Goal: Communication & Community: Connect with others

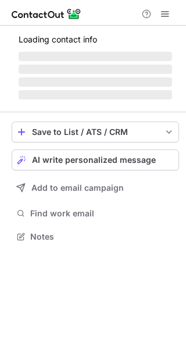
scroll to position [229, 186]
click at [110, 160] on span "AI write personalized message" at bounding box center [94, 160] width 124 height 9
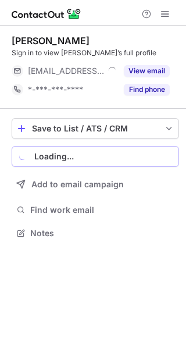
scroll to position [225, 186]
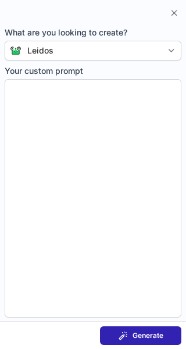
type textarea "**********"
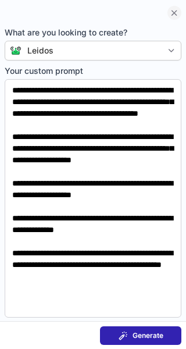
click at [173, 13] on span at bounding box center [174, 12] width 9 height 9
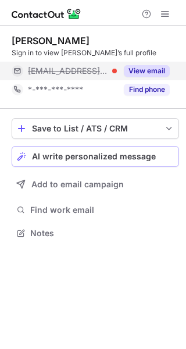
click at [157, 76] on button "View email" at bounding box center [147, 71] width 46 height 12
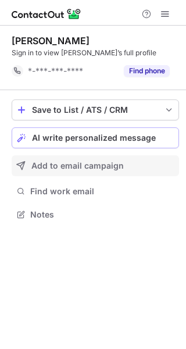
scroll to position [207, 186]
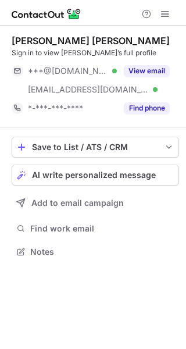
scroll to position [244, 186]
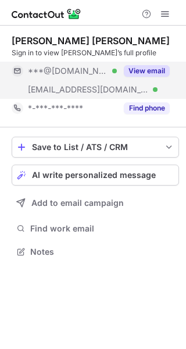
click at [150, 70] on button "View email" at bounding box center [147, 71] width 46 height 12
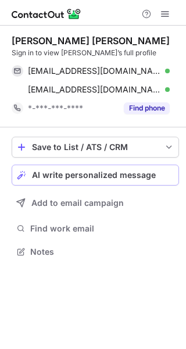
click at [148, 176] on span "AI write personalized message" at bounding box center [94, 175] width 124 height 9
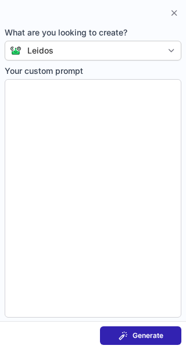
type textarea "**********"
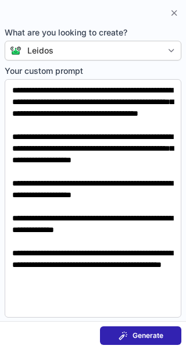
click at [148, 334] on span "Generate" at bounding box center [148, 335] width 31 height 9
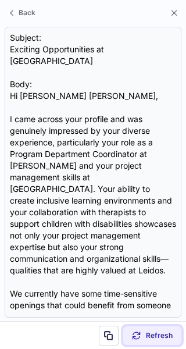
click at [148, 334] on span "Refresh" at bounding box center [159, 335] width 27 height 9
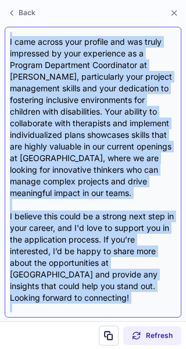
scroll to position [104, 0]
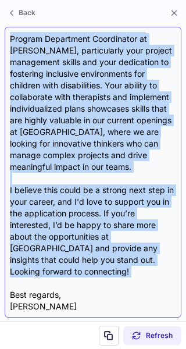
drag, startPoint x: 12, startPoint y: 86, endPoint x: 93, endPoint y: 264, distance: 195.7
click at [93, 264] on div "Subject: Exciting Opportunities at Leidos Body: Hi [PERSON_NAME] [PERSON_NAME],…" at bounding box center [93, 172] width 167 height 281
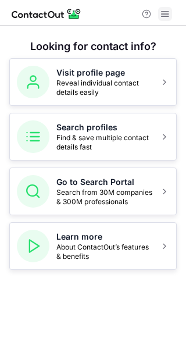
click at [162, 12] on span at bounding box center [165, 13] width 9 height 9
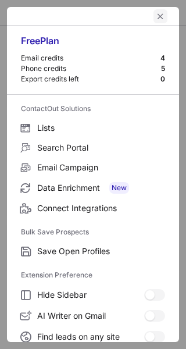
drag, startPoint x: 162, startPoint y: 12, endPoint x: 154, endPoint y: 15, distance: 8.7
click at [154, 15] on div at bounding box center [93, 16] width 172 height 19
click at [156, 15] on span "left-button" at bounding box center [160, 16] width 9 height 9
